Goal: Navigation & Orientation: Find specific page/section

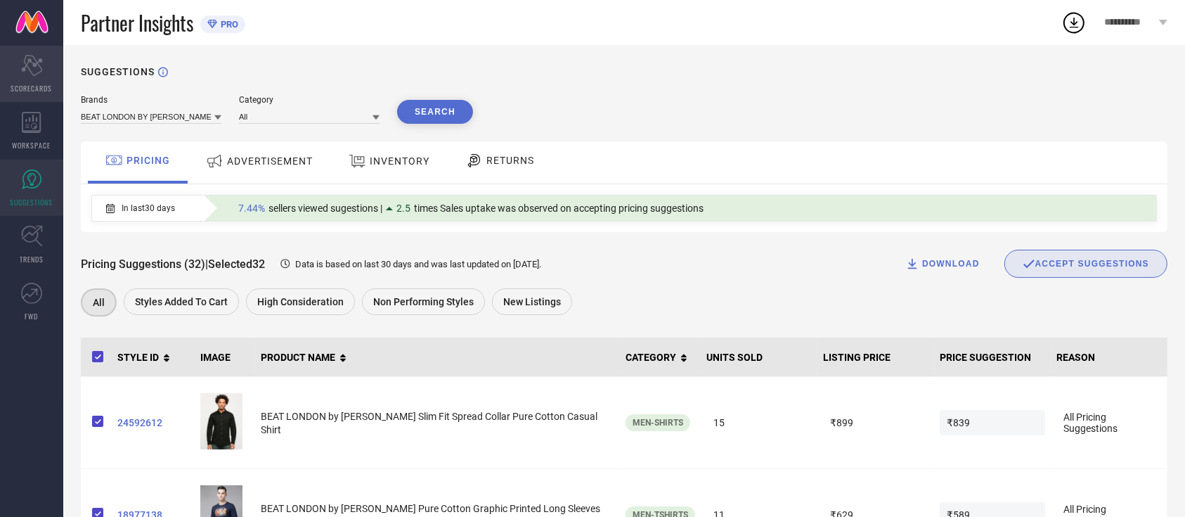
click at [31, 67] on icon "Scorecard" at bounding box center [32, 65] width 22 height 21
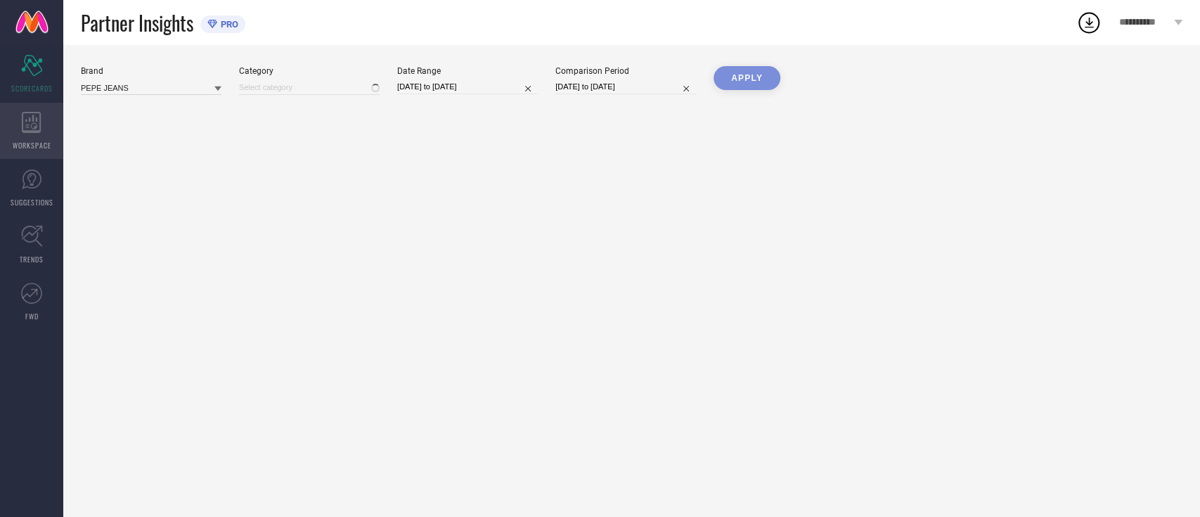
type input "All"
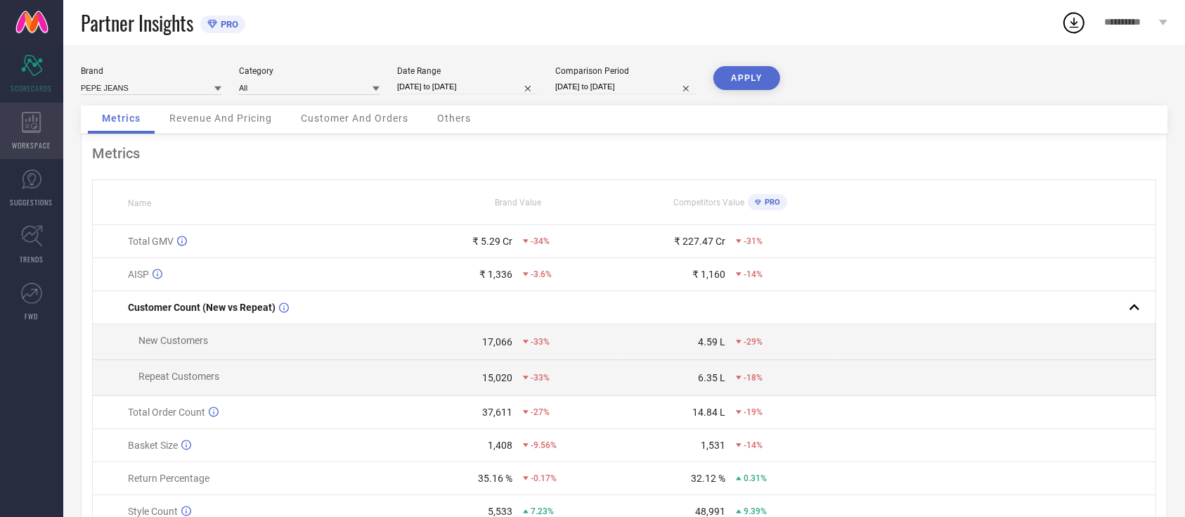
click at [44, 136] on div "WORKSPACE" at bounding box center [31, 131] width 63 height 56
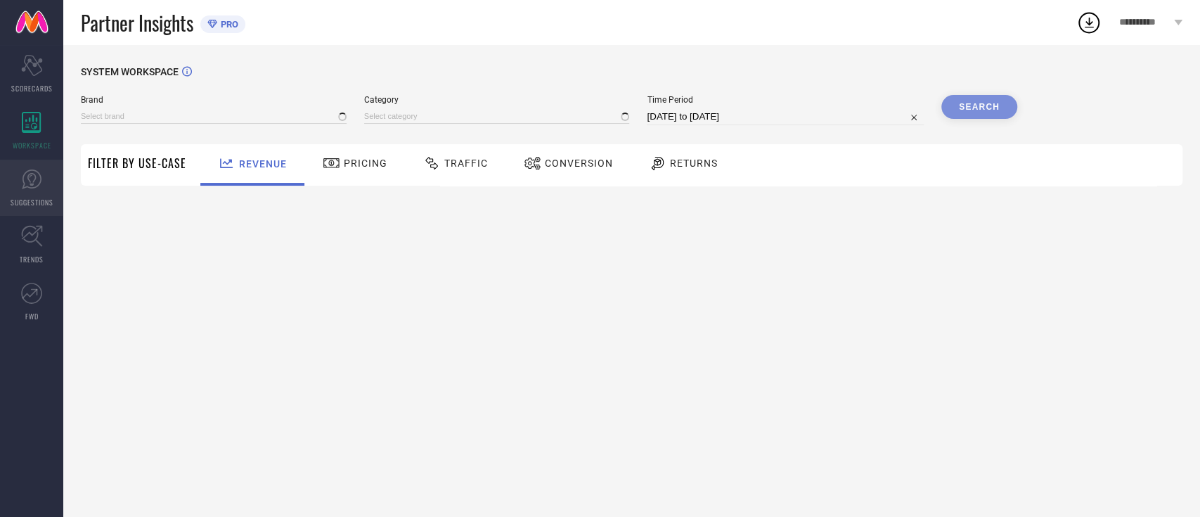
type input "BEAT LONDON BY [PERSON_NAME]"
type input "All"
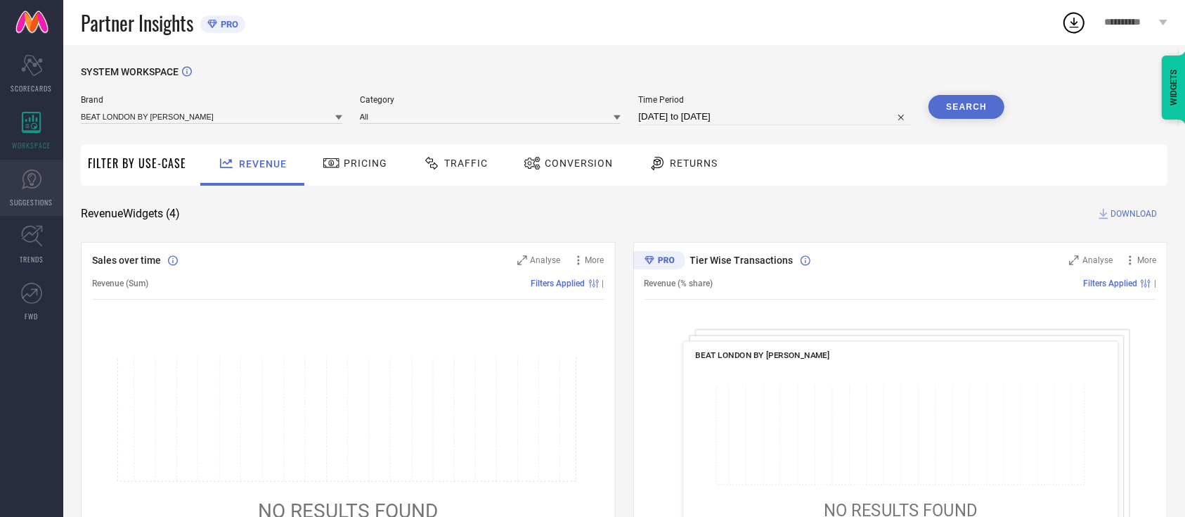
click at [17, 183] on link "SUGGESTIONS" at bounding box center [31, 188] width 63 height 56
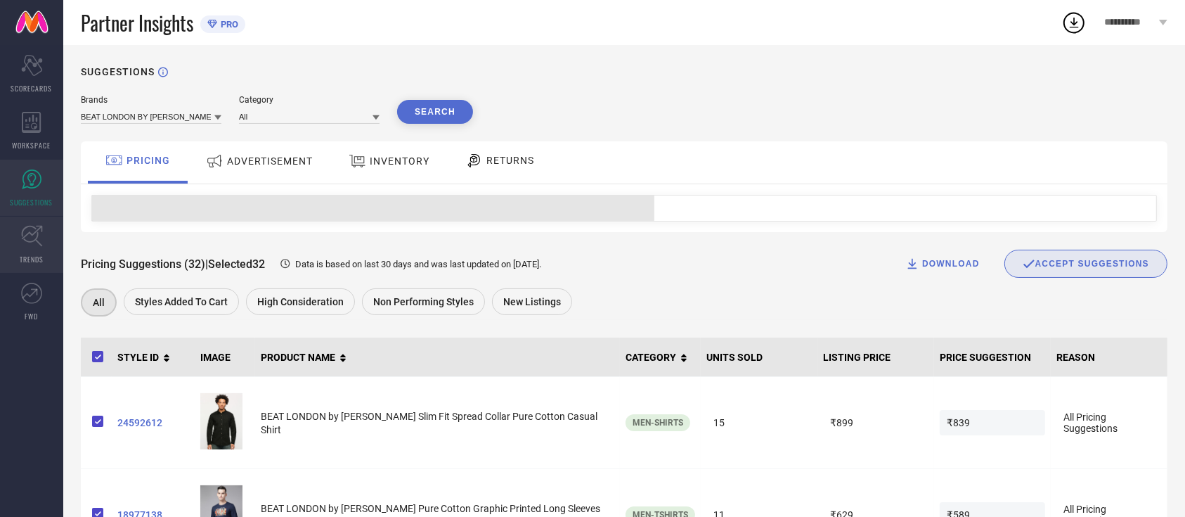
click at [17, 248] on link "TRENDS" at bounding box center [31, 245] width 63 height 56
